Goal: Transaction & Acquisition: Book appointment/travel/reservation

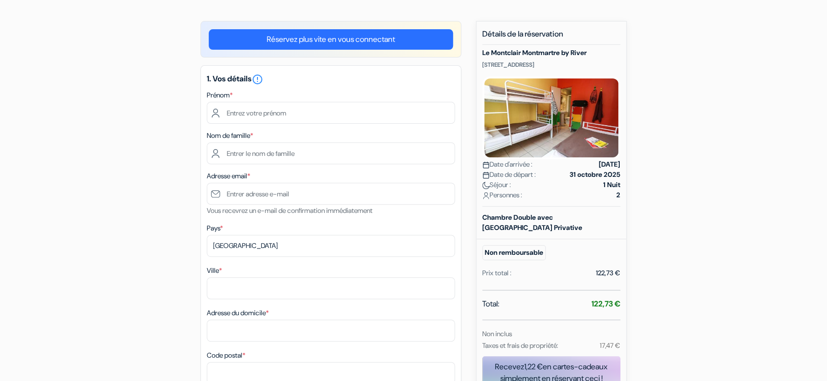
scroll to position [71, 0]
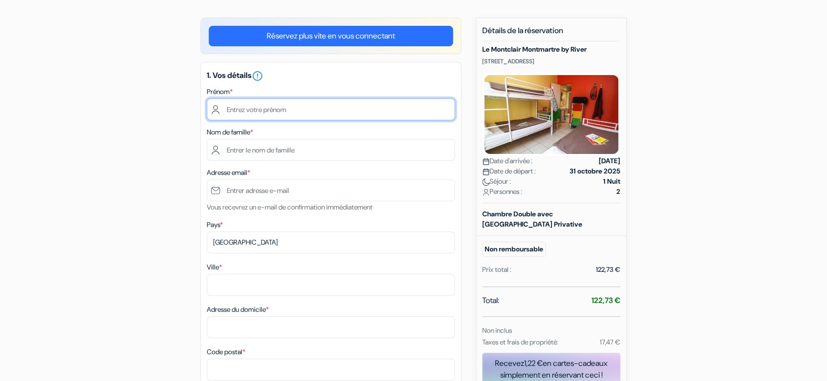
click at [233, 114] on input "text" at bounding box center [331, 109] width 248 height 22
type input "[PERSON_NAME]"
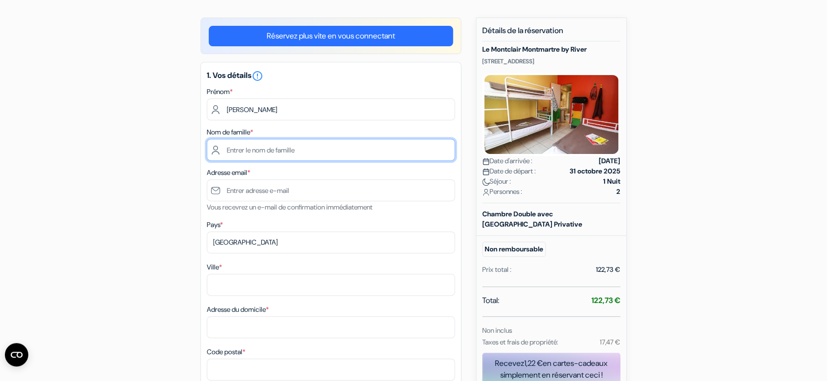
type input "Gageonnet"
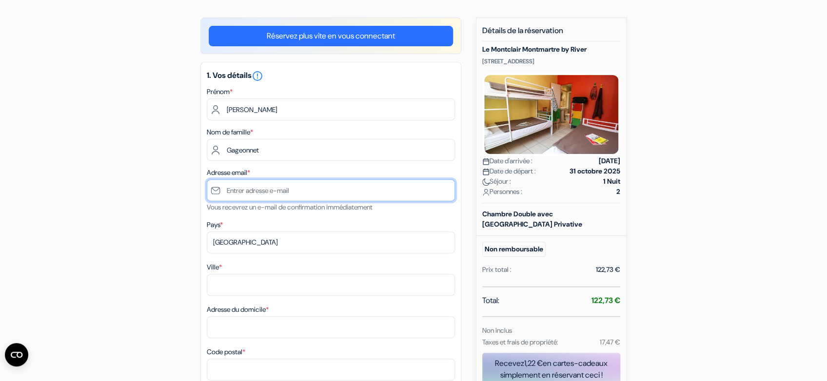
type input "[EMAIL_ADDRESS][DOMAIN_NAME]"
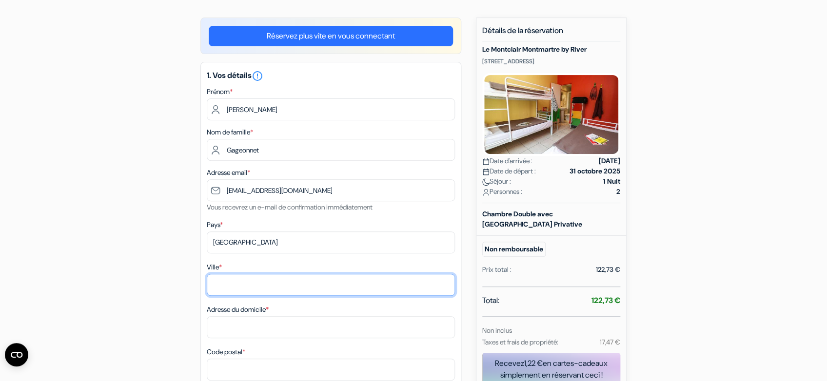
type input "BOUTIGNY SUR [GEOGRAPHIC_DATA]"
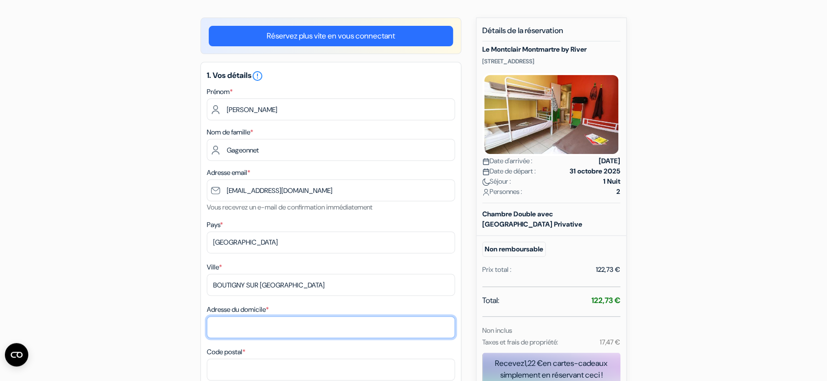
type input "[STREET_ADDRESS][GEOGRAPHIC_DATA] [STREET_ADDRESS][PERSON_NAME]"
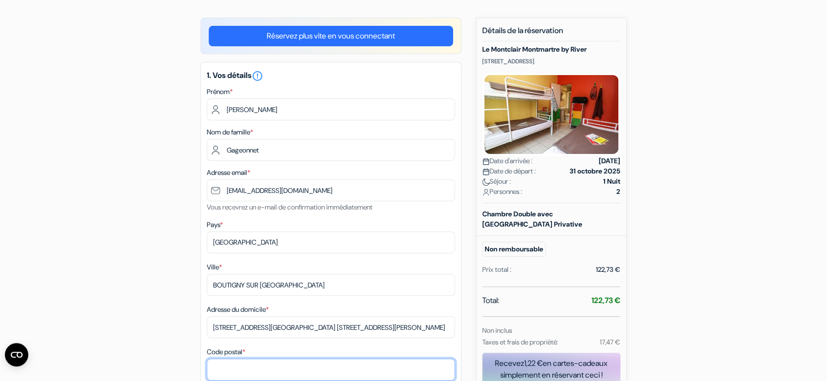
type input "91820"
type input "0664806542"
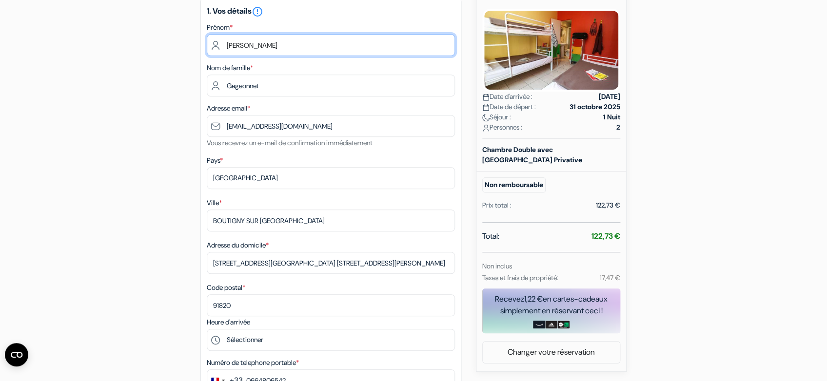
scroll to position [143, 0]
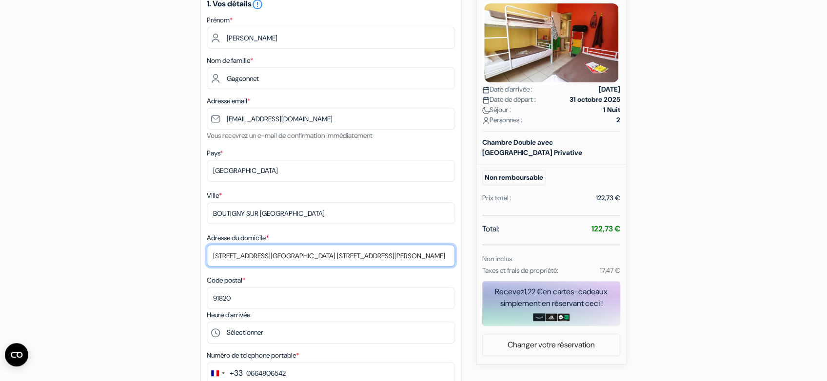
drag, startPoint x: 369, startPoint y: 257, endPoint x: 283, endPoint y: 256, distance: 86.3
click at [283, 256] on input "[STREET_ADDRESS][GEOGRAPHIC_DATA] [STREET_ADDRESS][PERSON_NAME]" at bounding box center [331, 256] width 248 height 22
type input "[STREET_ADDRESS]"
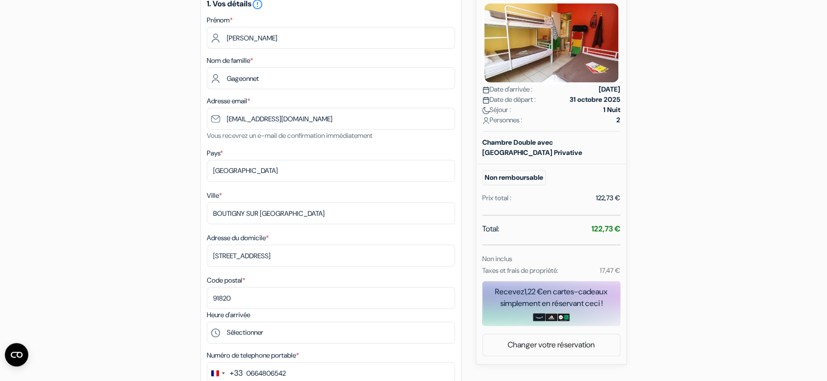
click at [127, 259] on div "add_box Le Montclair [GEOGRAPHIC_DATA] by River [STREET_ADDRESS] Détails de l'é…" at bounding box center [413, 346] width 643 height 801
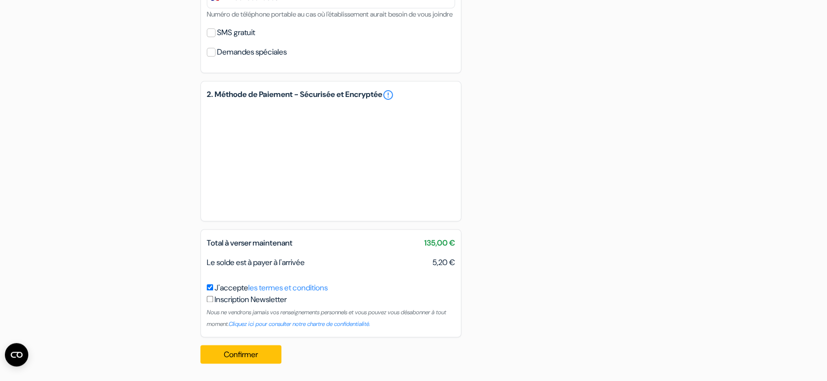
scroll to position [532, 0]
click at [248, 355] on button "Confirmer Loading..." at bounding box center [240, 354] width 81 height 19
